Goal: Check status

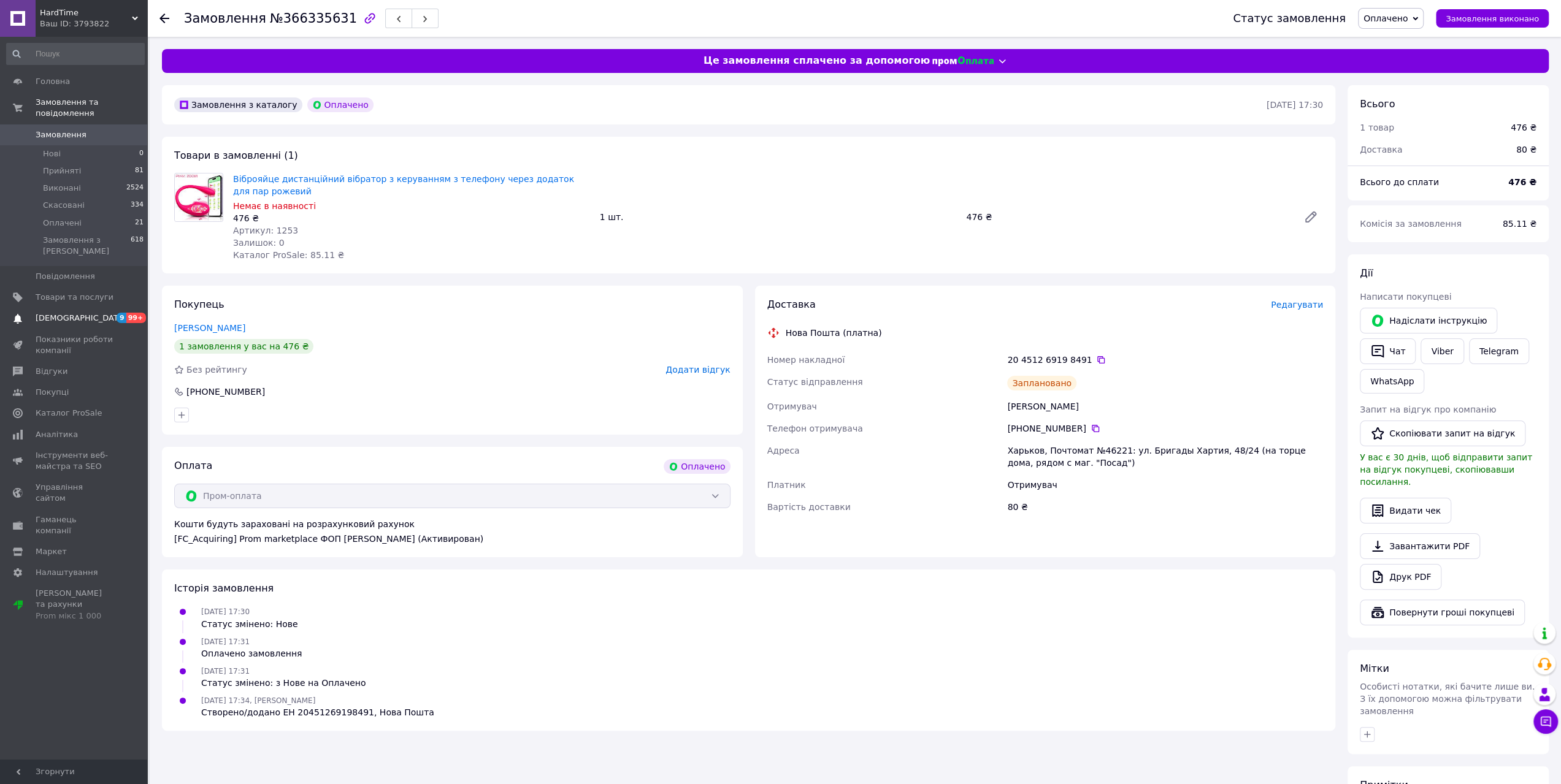
click at [67, 313] on span "[DEMOGRAPHIC_DATA]" at bounding box center [80, 318] width 91 height 11
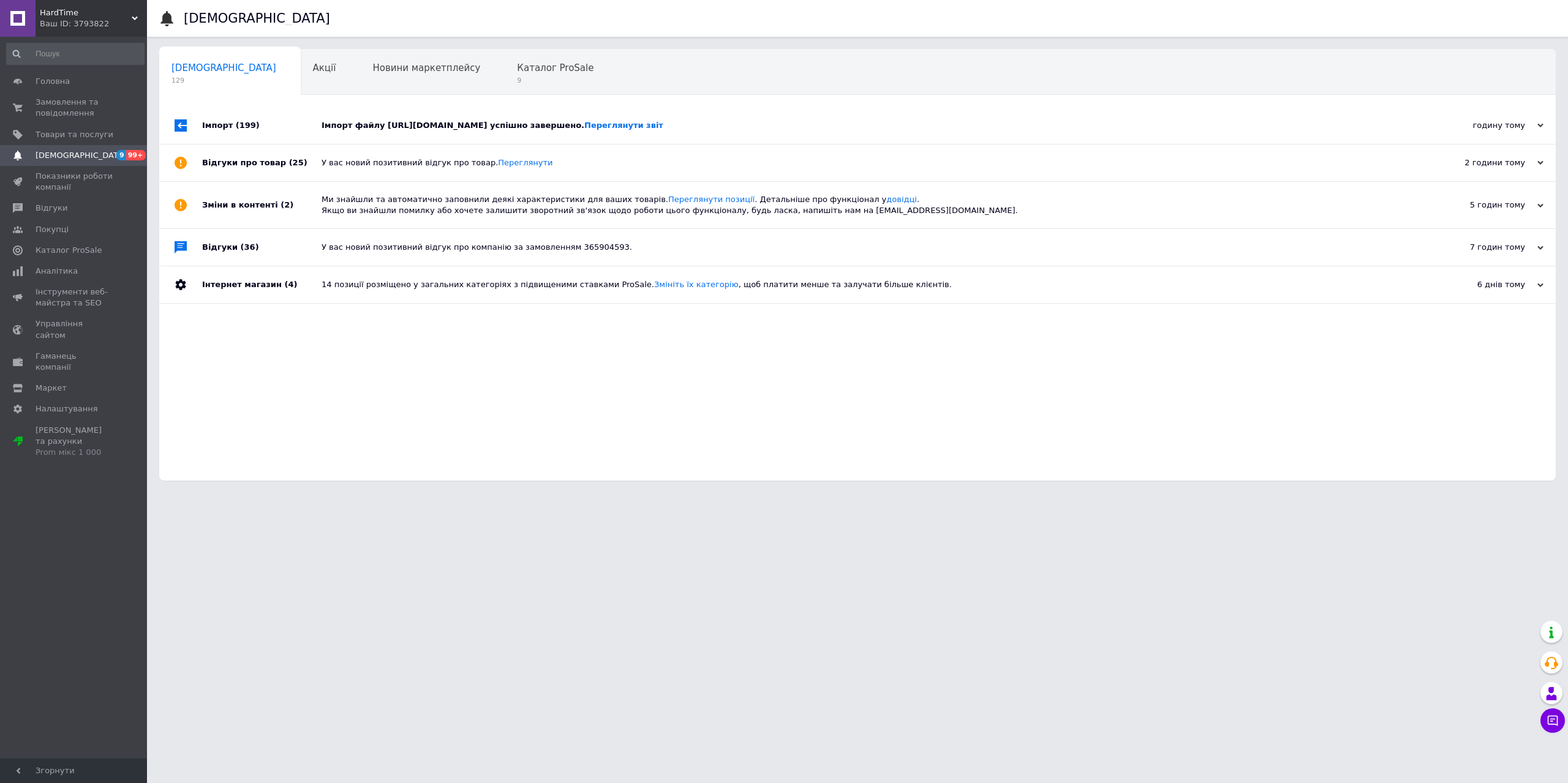
click at [477, 164] on div "У вас новий позитивний відгук про товар. Переглянути" at bounding box center [871, 163] width 1100 height 11
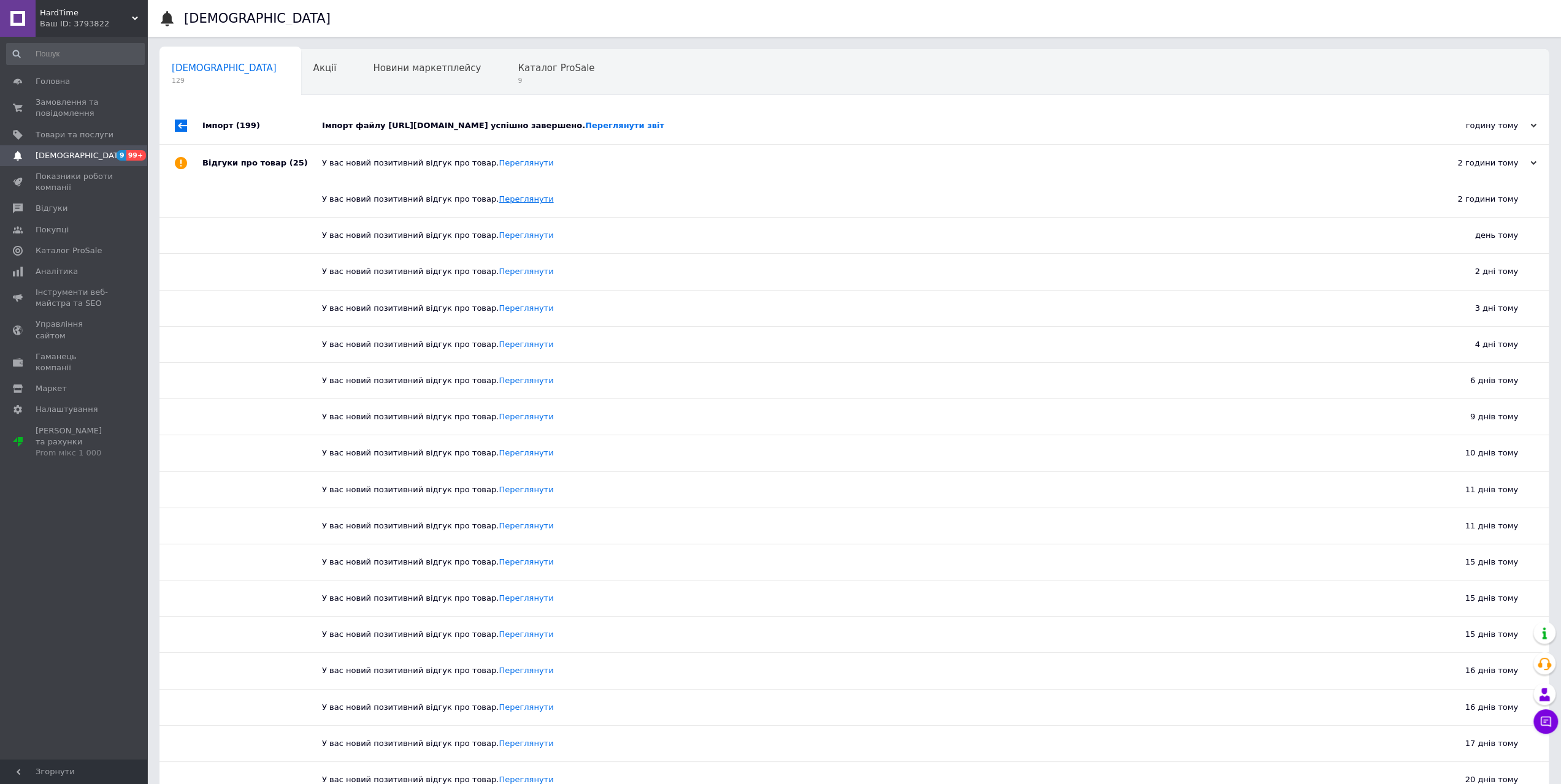
click at [509, 201] on link "Переглянути" at bounding box center [526, 199] width 54 height 9
click at [514, 233] on link "Переглянути" at bounding box center [526, 235] width 54 height 9
click at [499, 274] on link "Переглянути" at bounding box center [526, 272] width 54 height 9
click at [506, 310] on link "Переглянути" at bounding box center [526, 308] width 54 height 9
click at [57, 207] on span "Відгуки" at bounding box center [51, 208] width 32 height 11
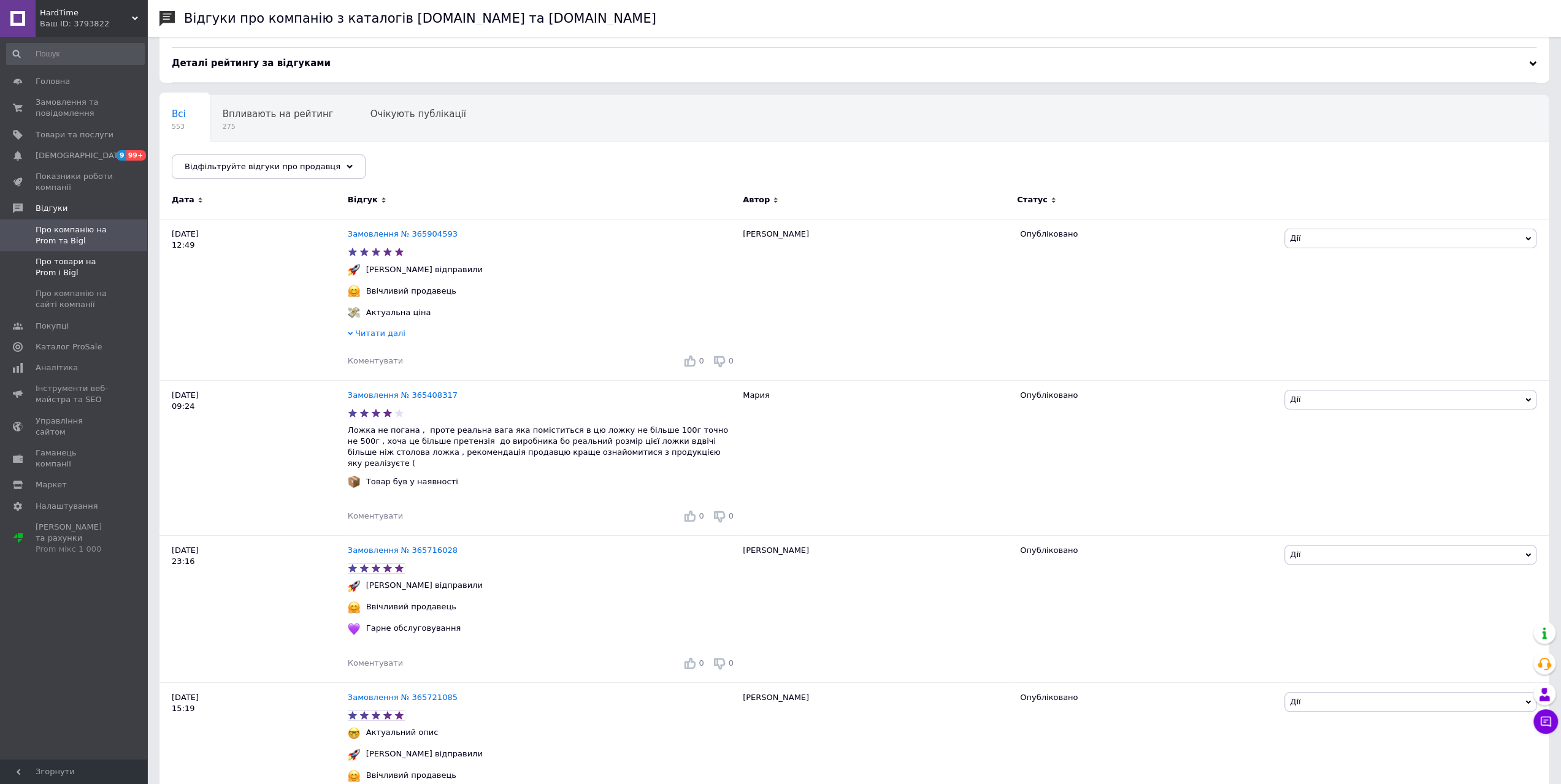
scroll to position [122, 0]
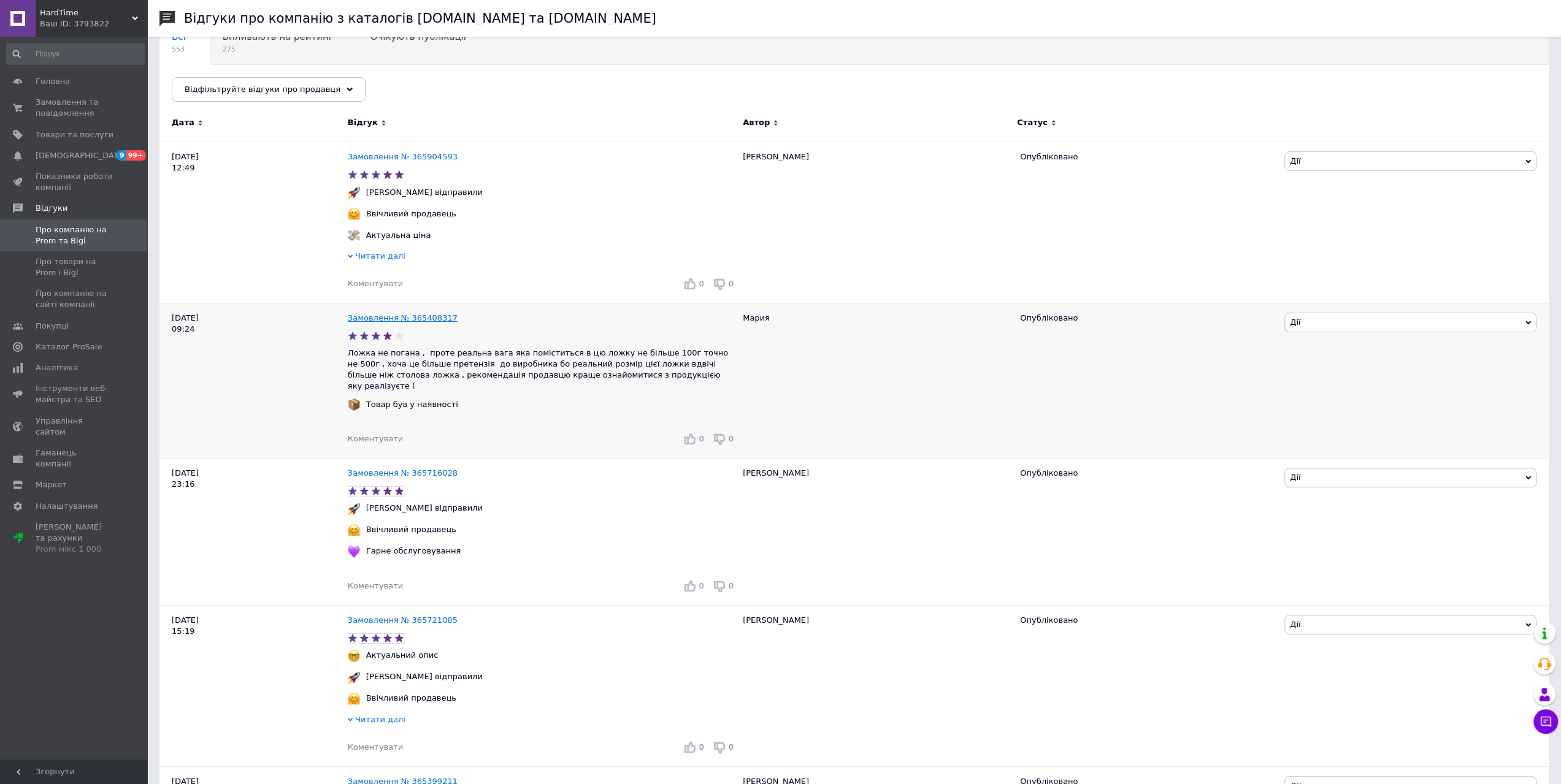
click at [393, 317] on link "Замовлення № 365408317" at bounding box center [402, 318] width 109 height 9
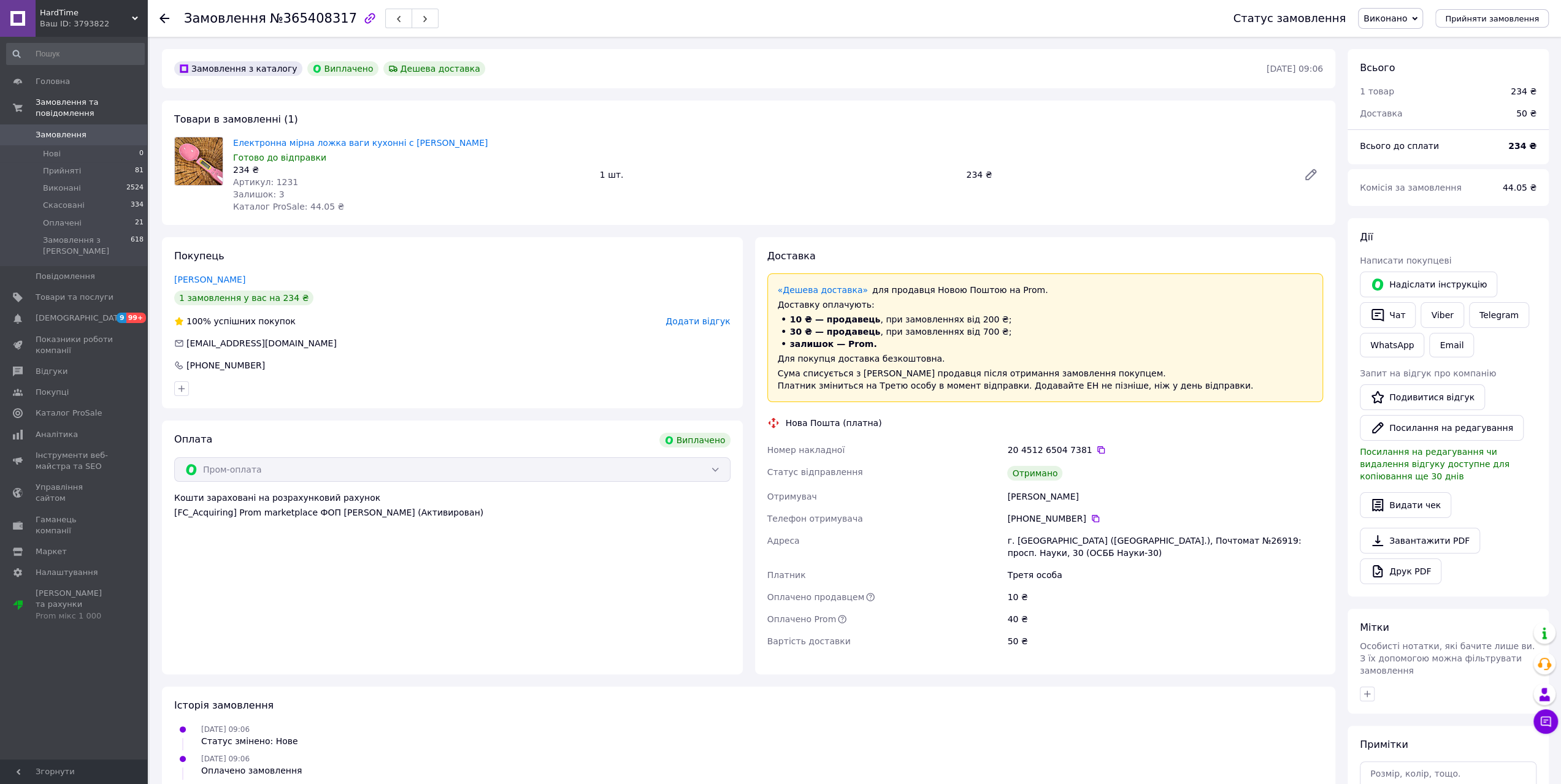
scroll to position [43, 0]
